Goal: Task Accomplishment & Management: Use online tool/utility

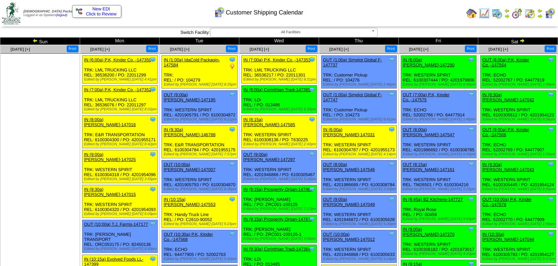
scroll to position [822, 0]
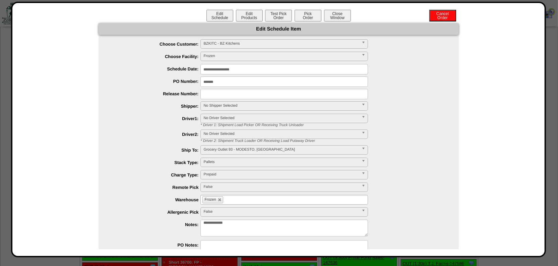
click at [222, 107] on span "No Shipper Selected" at bounding box center [281, 106] width 156 height 8
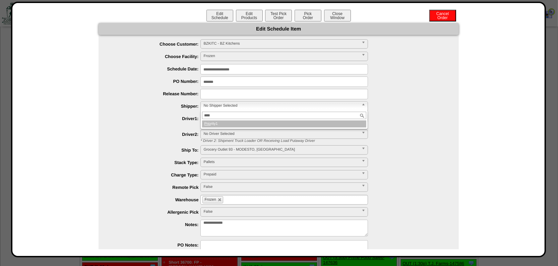
type input "****"
click at [251, 123] on li "Prio rity1" at bounding box center [284, 123] width 164 height 7
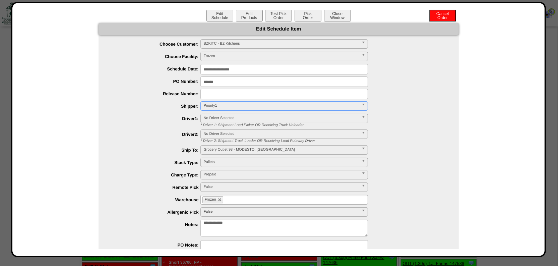
click at [146, 147] on label "Ship To:" at bounding box center [156, 149] width 89 height 5
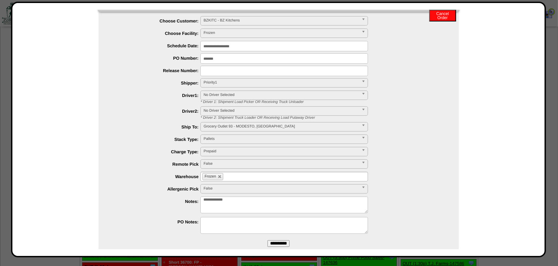
scroll to position [36, 0]
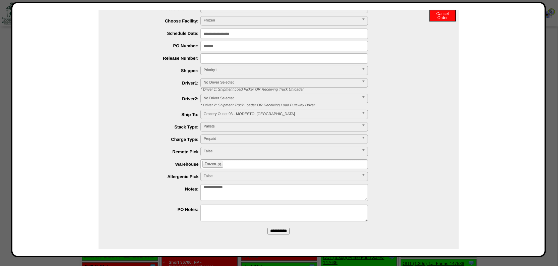
click at [282, 229] on input "**********" at bounding box center [278, 231] width 22 height 7
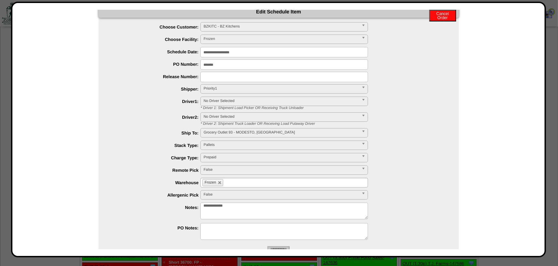
scroll to position [0, 0]
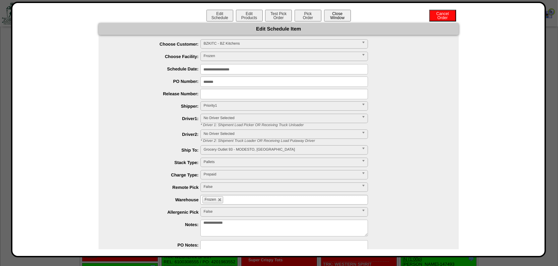
click at [337, 14] on button "Close Window" at bounding box center [337, 16] width 27 height 12
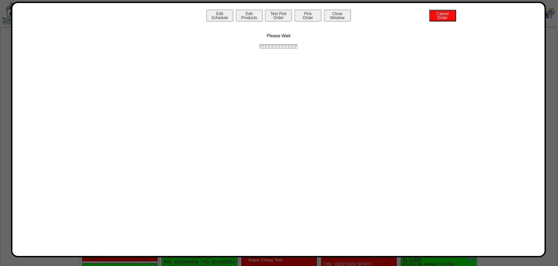
scroll to position [1651, 0]
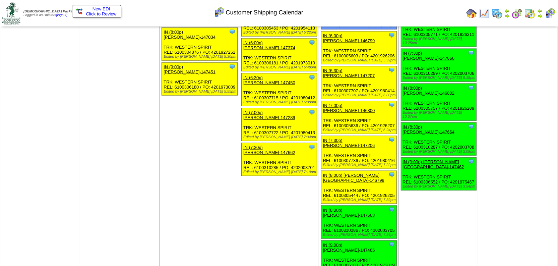
scroll to position [944, 0]
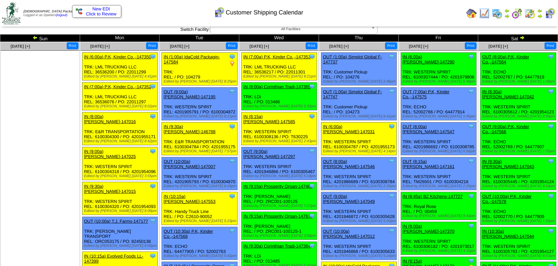
scroll to position [0, 0]
